Goal: Information Seeking & Learning: Learn about a topic

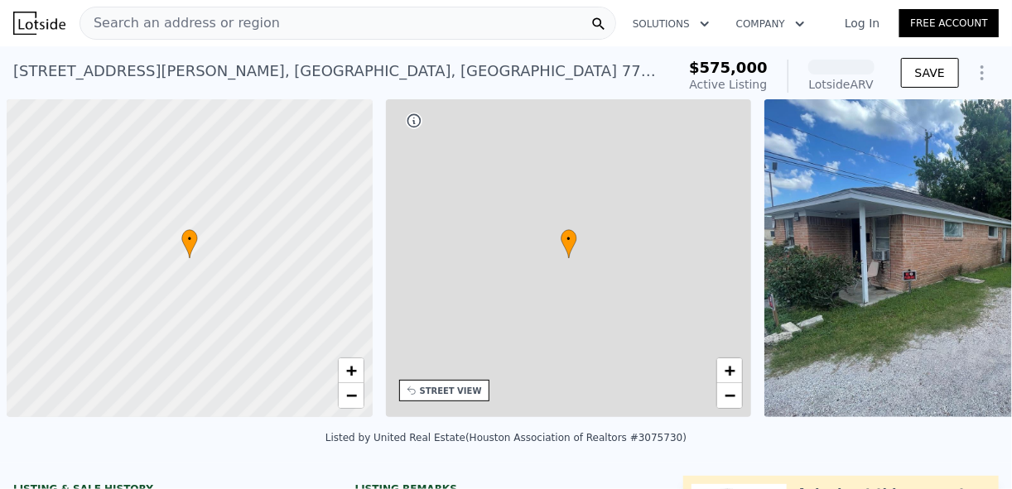
scroll to position [0, 7]
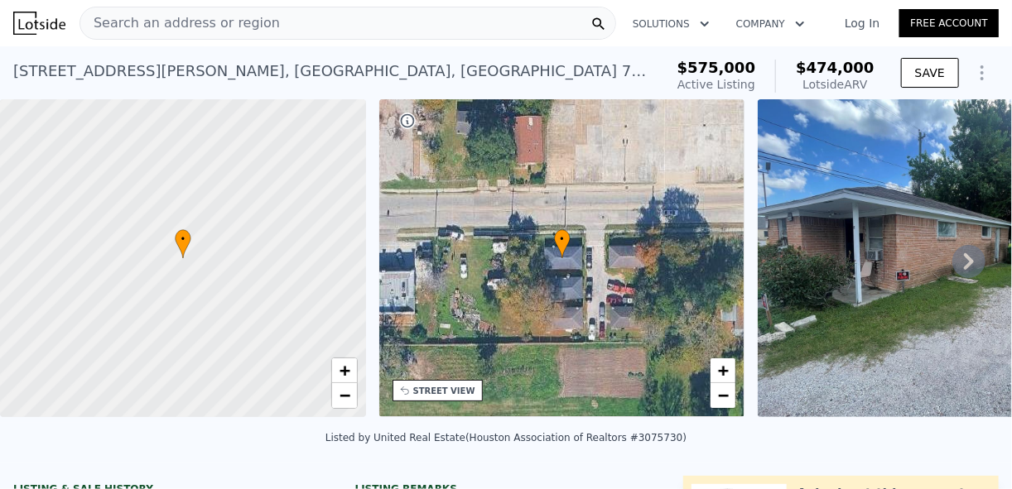
click at [954, 265] on icon at bounding box center [968, 261] width 33 height 33
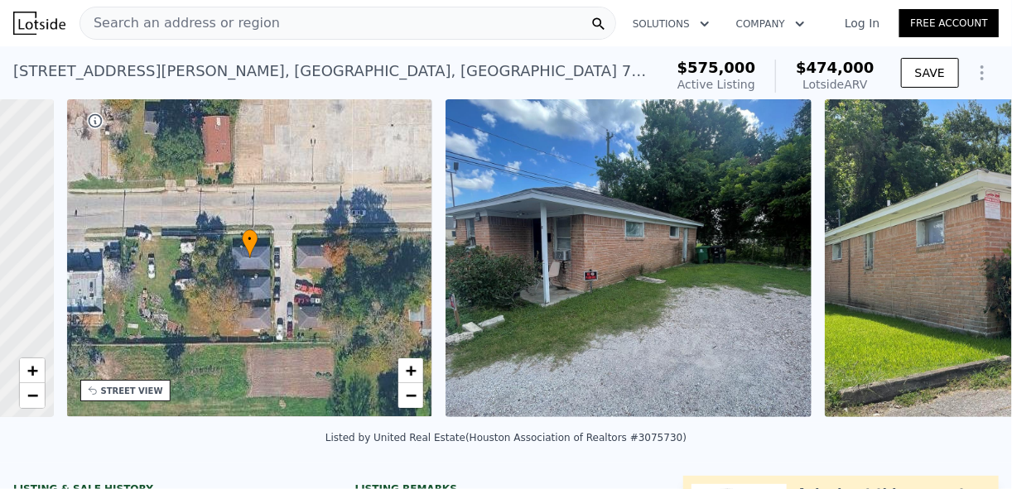
scroll to position [0, 385]
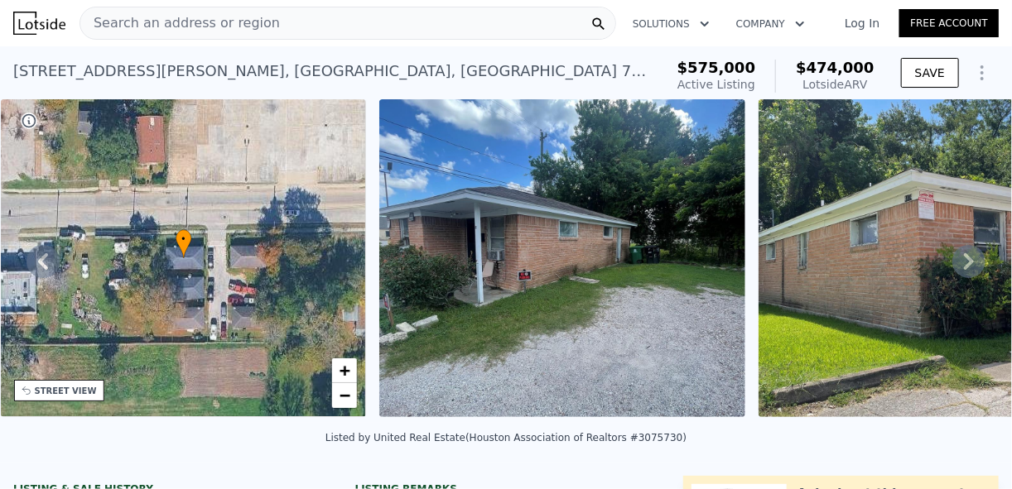
click at [954, 267] on icon at bounding box center [968, 261] width 33 height 33
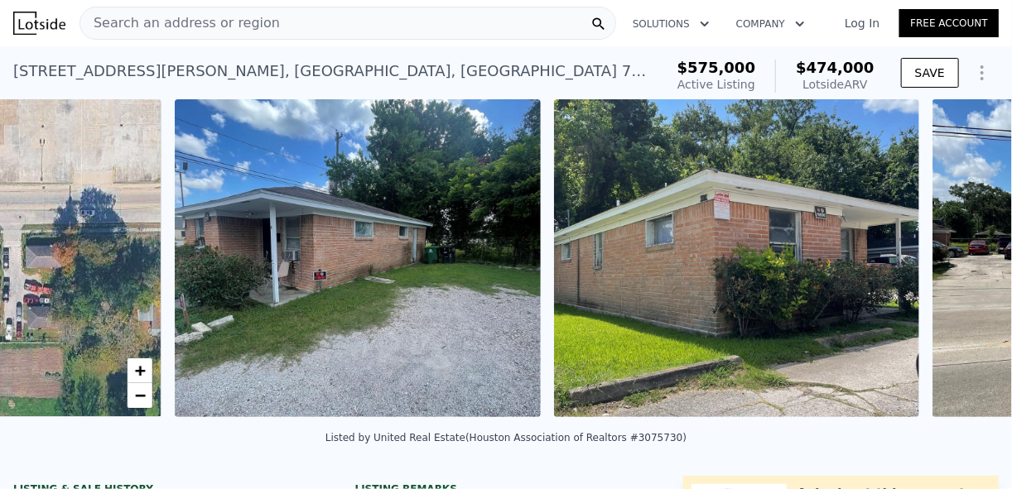
scroll to position [0, 757]
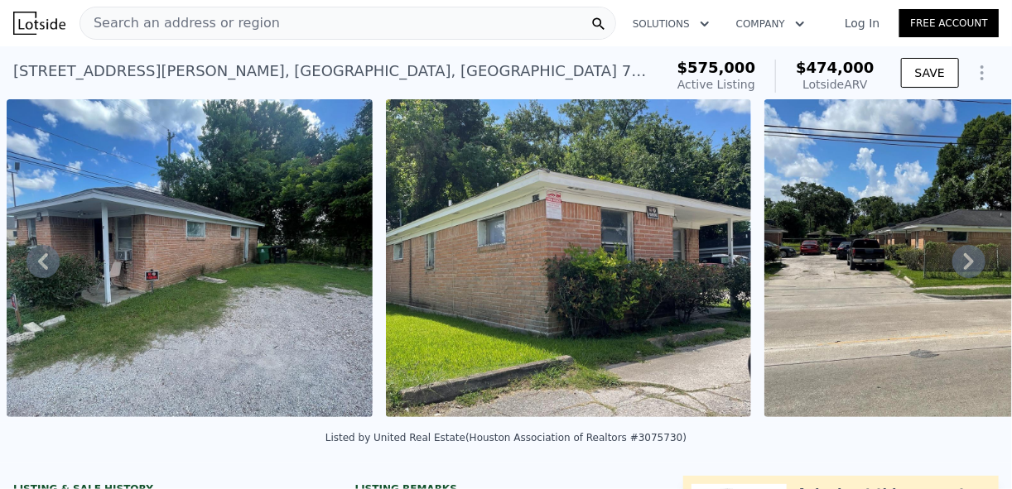
click at [954, 267] on icon at bounding box center [968, 261] width 33 height 33
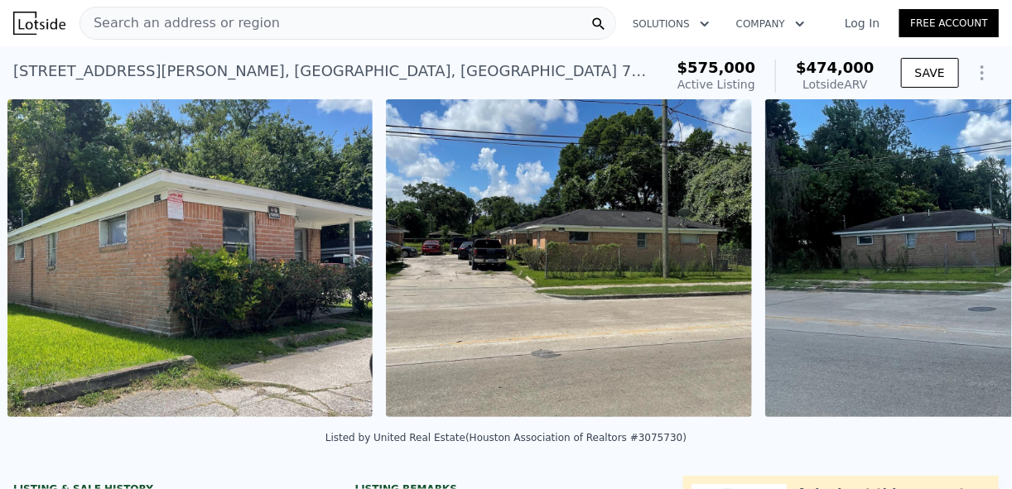
scroll to position [0, 1136]
click at [954, 267] on icon at bounding box center [968, 261] width 33 height 33
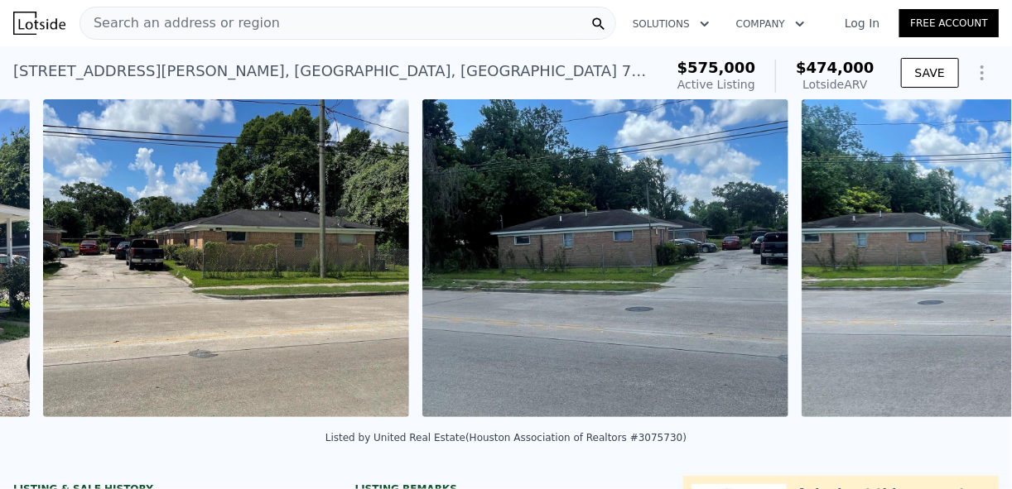
scroll to position [0, 1515]
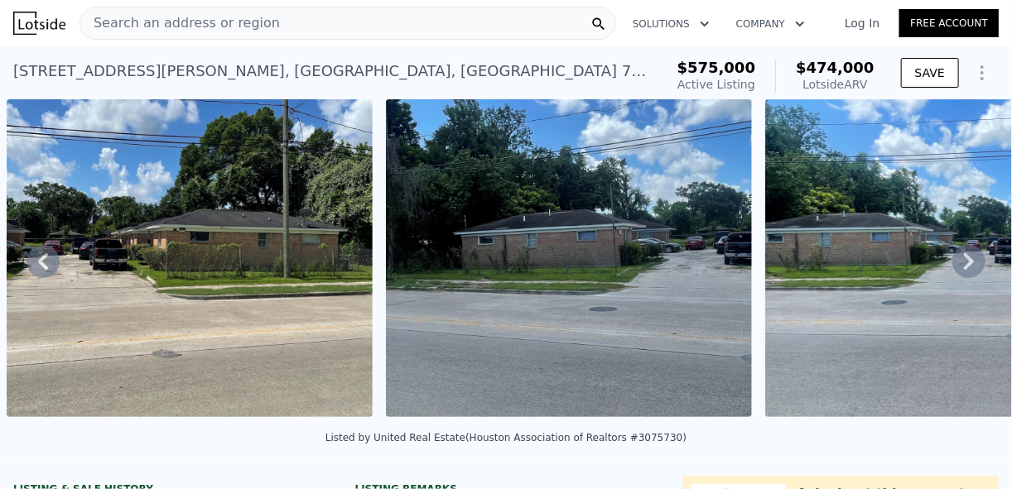
click at [954, 267] on icon at bounding box center [968, 261] width 33 height 33
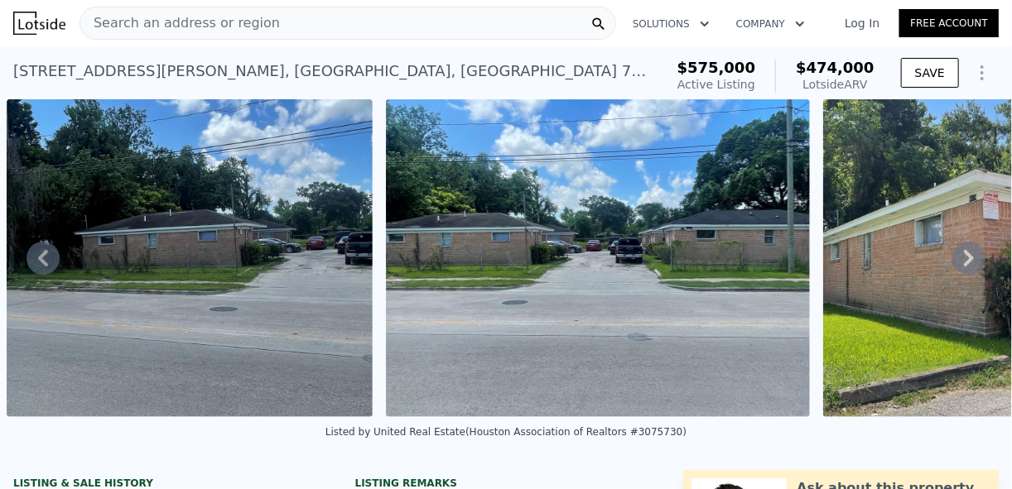
click at [954, 267] on icon at bounding box center [968, 258] width 33 height 33
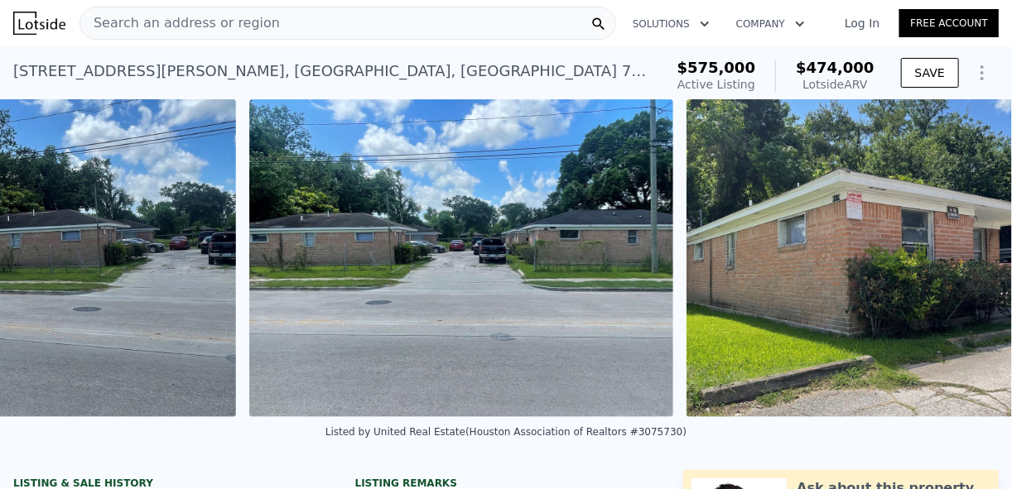
scroll to position [0, 2086]
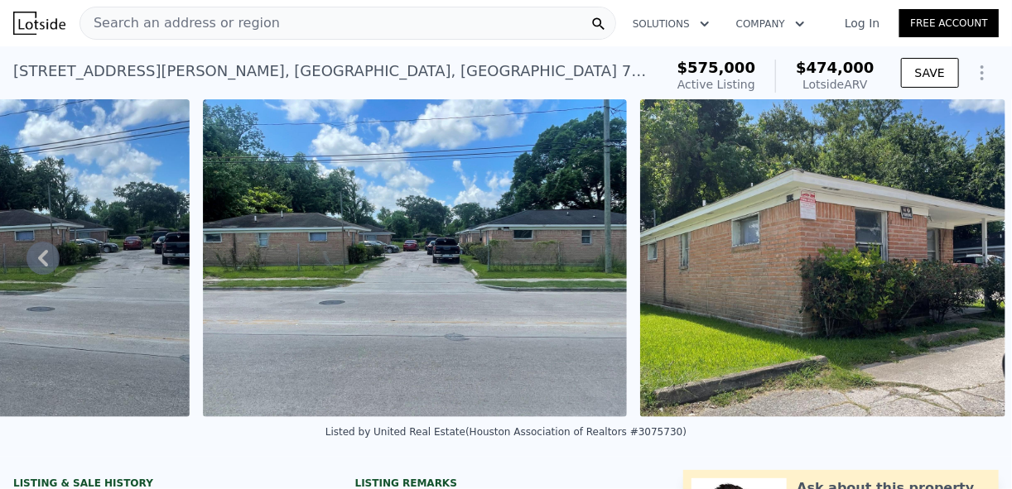
click at [954, 267] on img at bounding box center [823, 258] width 366 height 318
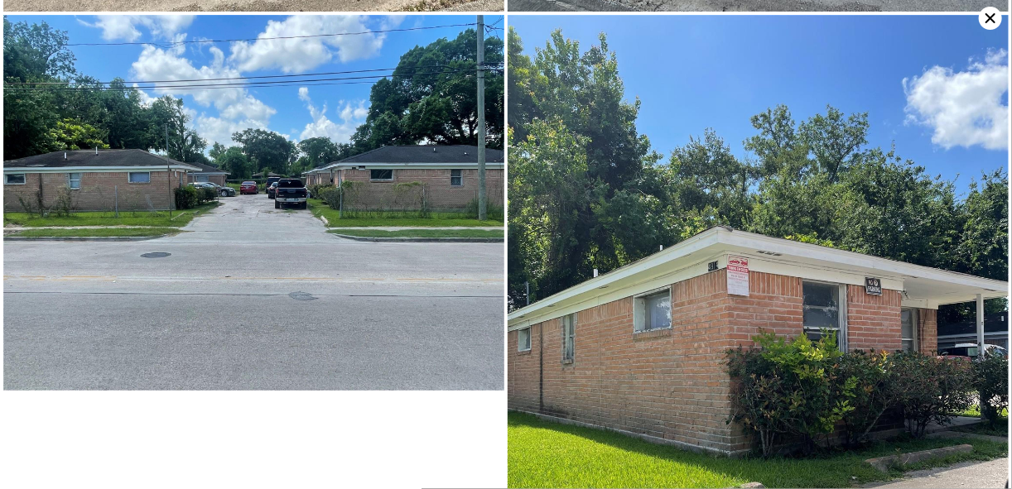
scroll to position [1329, 0]
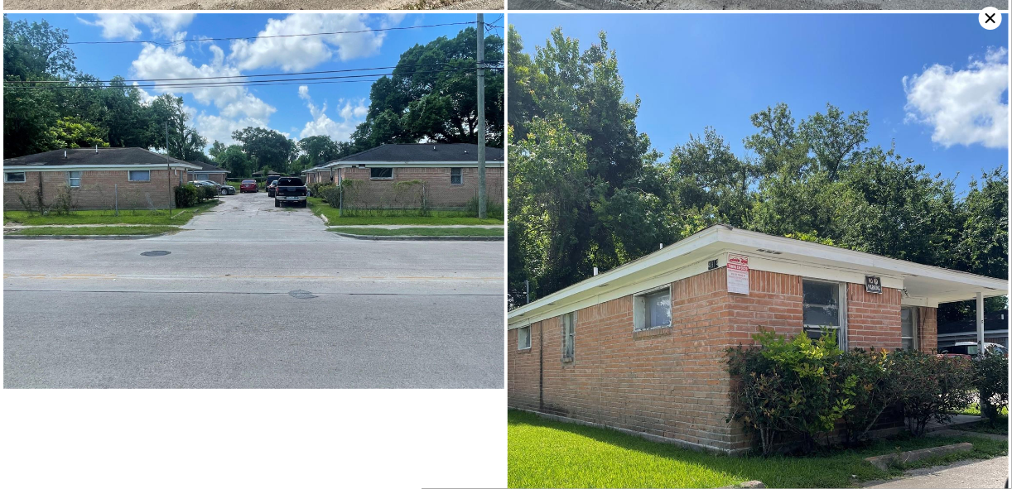
click at [285, 180] on img at bounding box center [253, 201] width 501 height 376
click at [980, 21] on icon at bounding box center [989, 18] width 23 height 23
